Goal: Find specific page/section

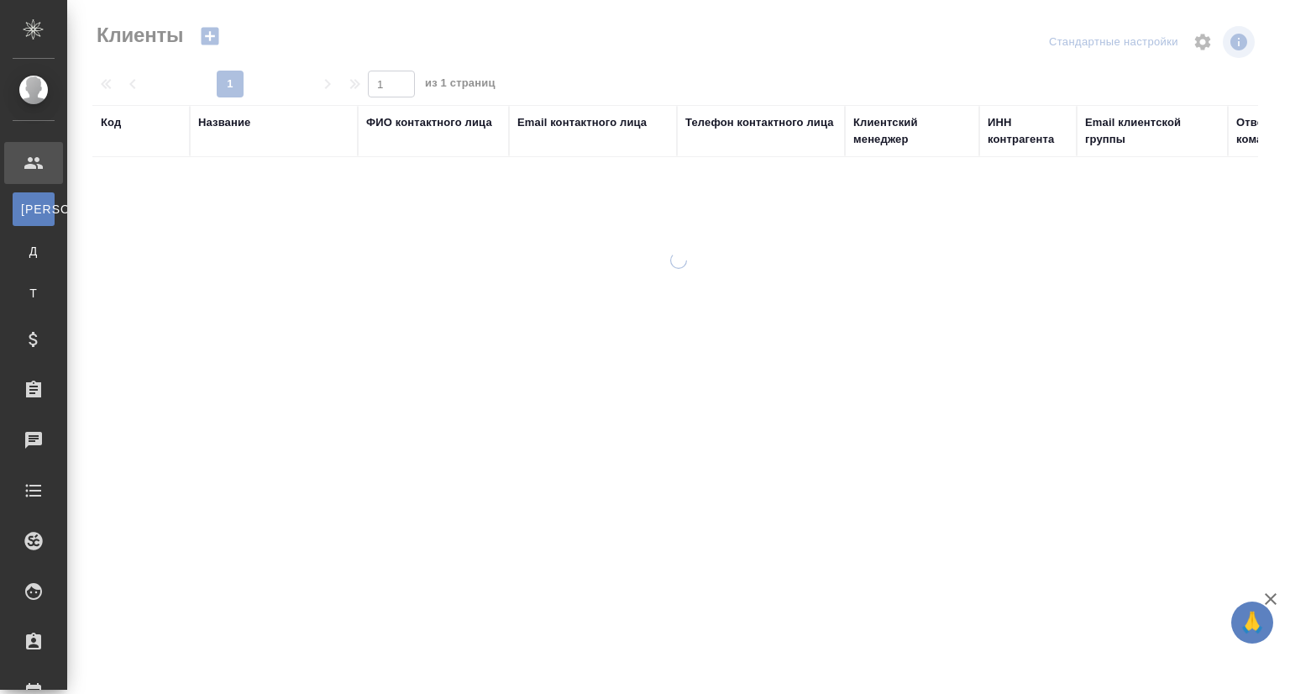
select select "RU"
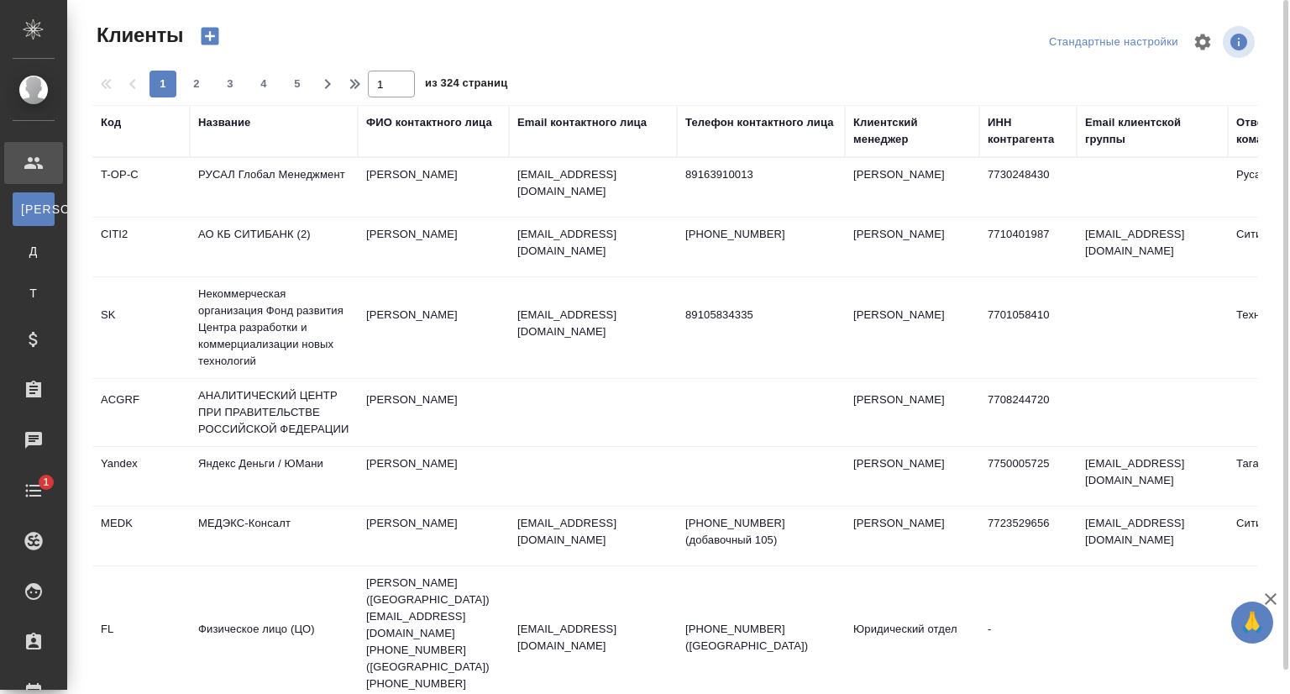
click at [220, 125] on div "Название" at bounding box center [224, 122] width 52 height 17
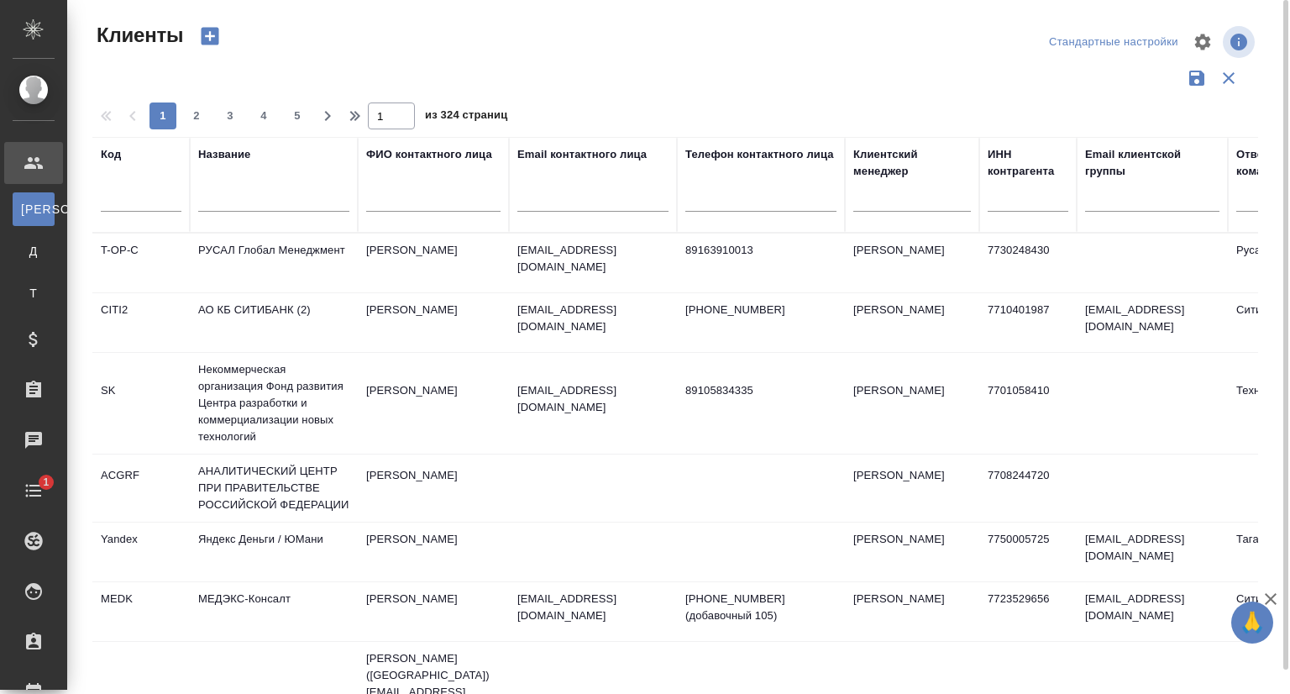
click at [225, 193] on input "text" at bounding box center [273, 201] width 151 height 21
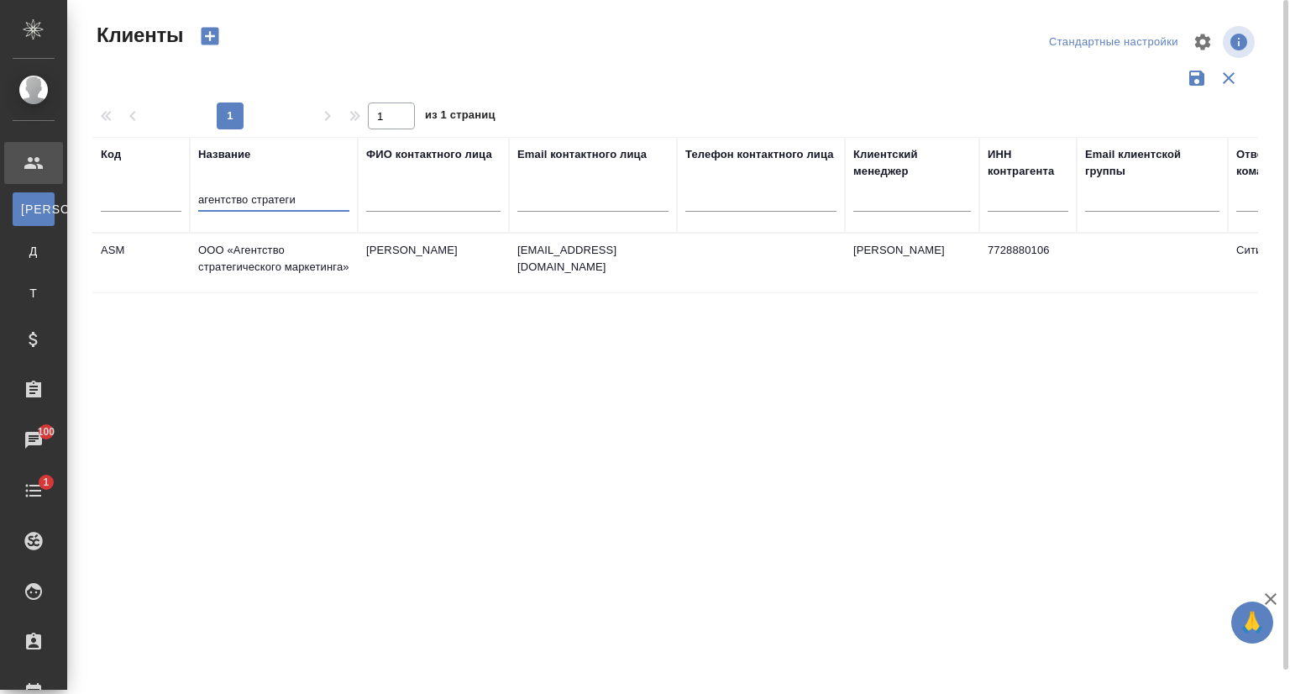
type input "агентство стратеги"
click at [271, 266] on td "ООО «Агентство стратегического маркетинга»" at bounding box center [274, 262] width 168 height 59
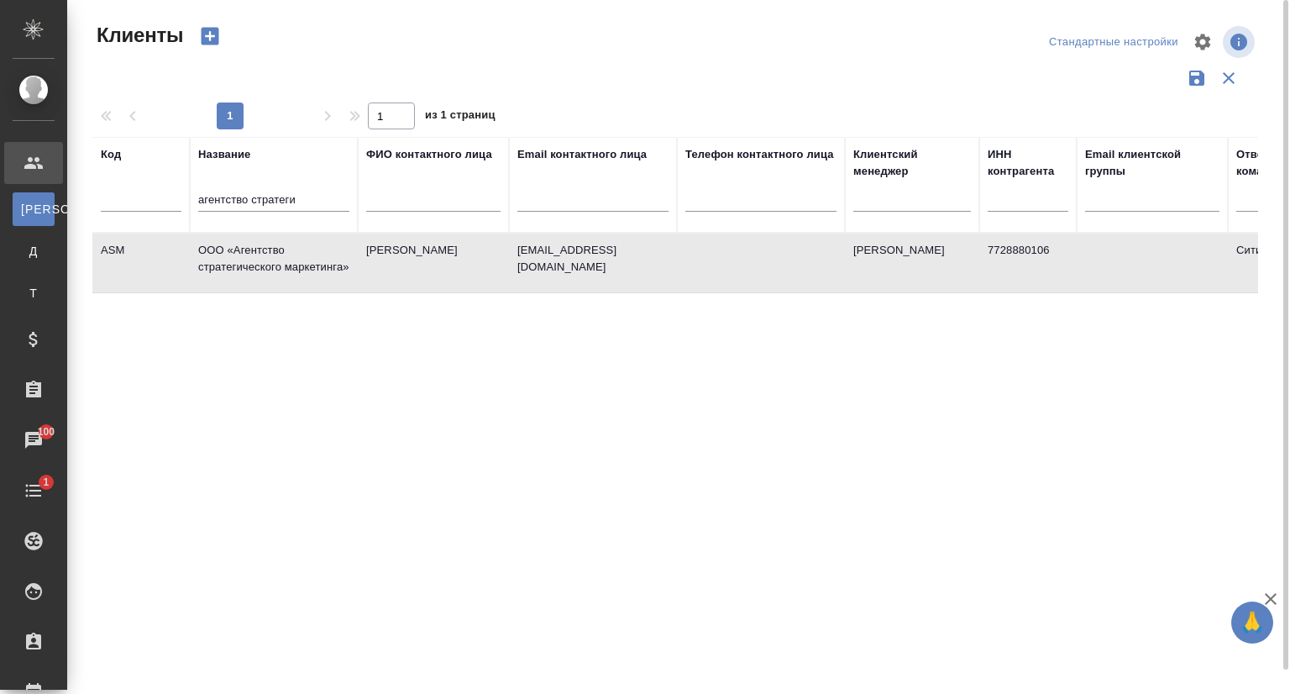
click at [271, 266] on td "ООО «Агентство стратегического маркетинга»" at bounding box center [274, 262] width 168 height 59
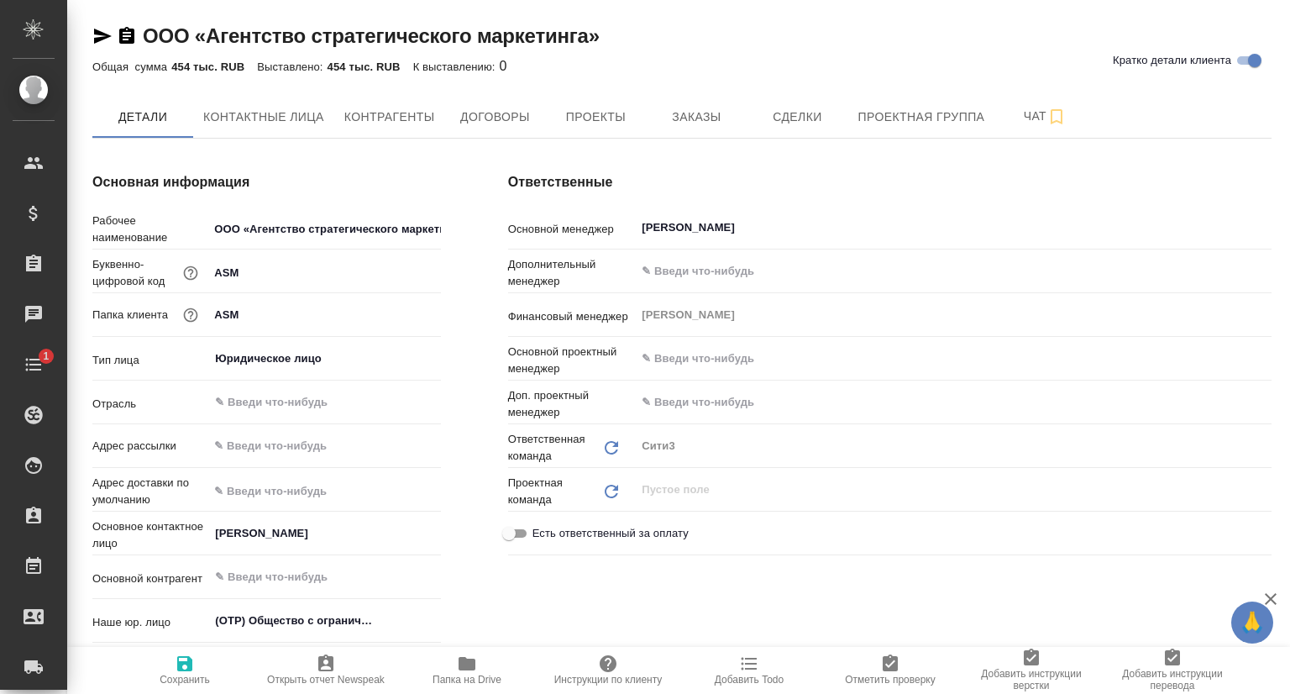
type textarea "x"
click at [719, 121] on span "Заказы" at bounding box center [696, 117] width 81 height 21
